Goal: Find specific page/section: Find specific page/section

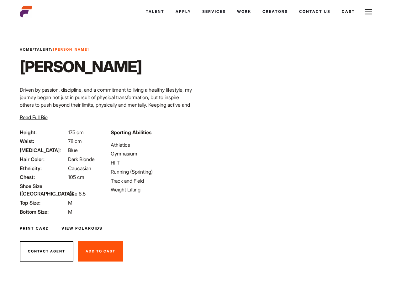
click at [336, 20] on link "Cast" at bounding box center [348, 11] width 24 height 17
click at [0, 0] on link "Casted Talent" at bounding box center [0, 0] width 0 height 0
